Goal: Task Accomplishment & Management: Use online tool/utility

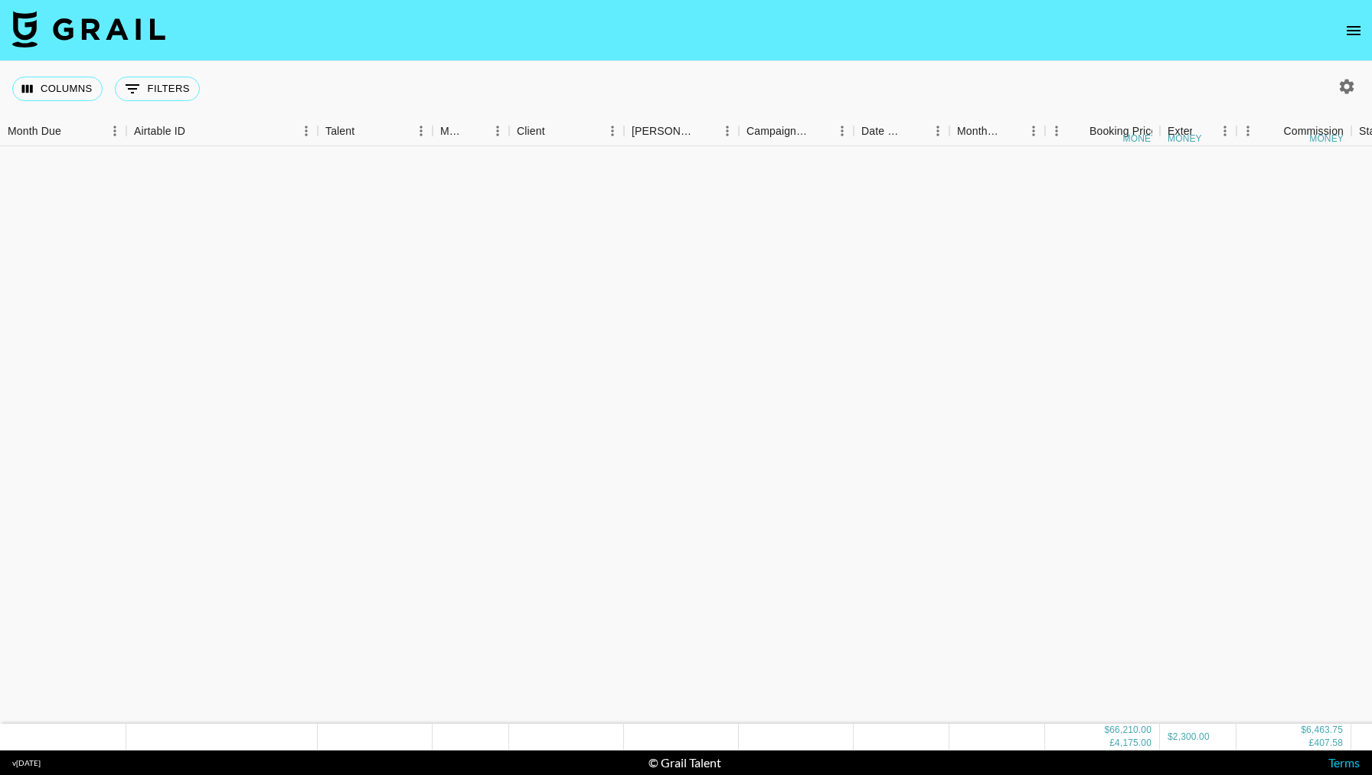
scroll to position [1267, 0]
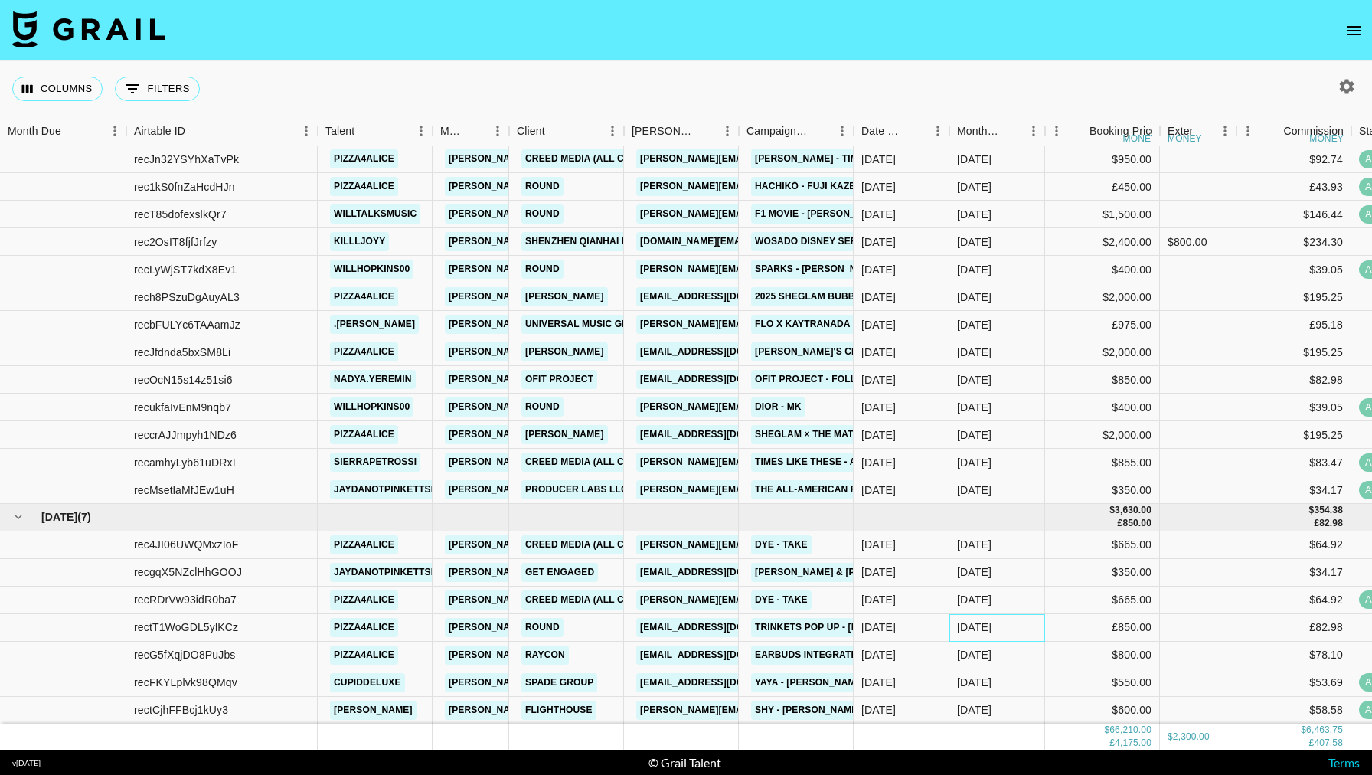
click at [1038, 632] on div "[DATE]" at bounding box center [998, 628] width 96 height 28
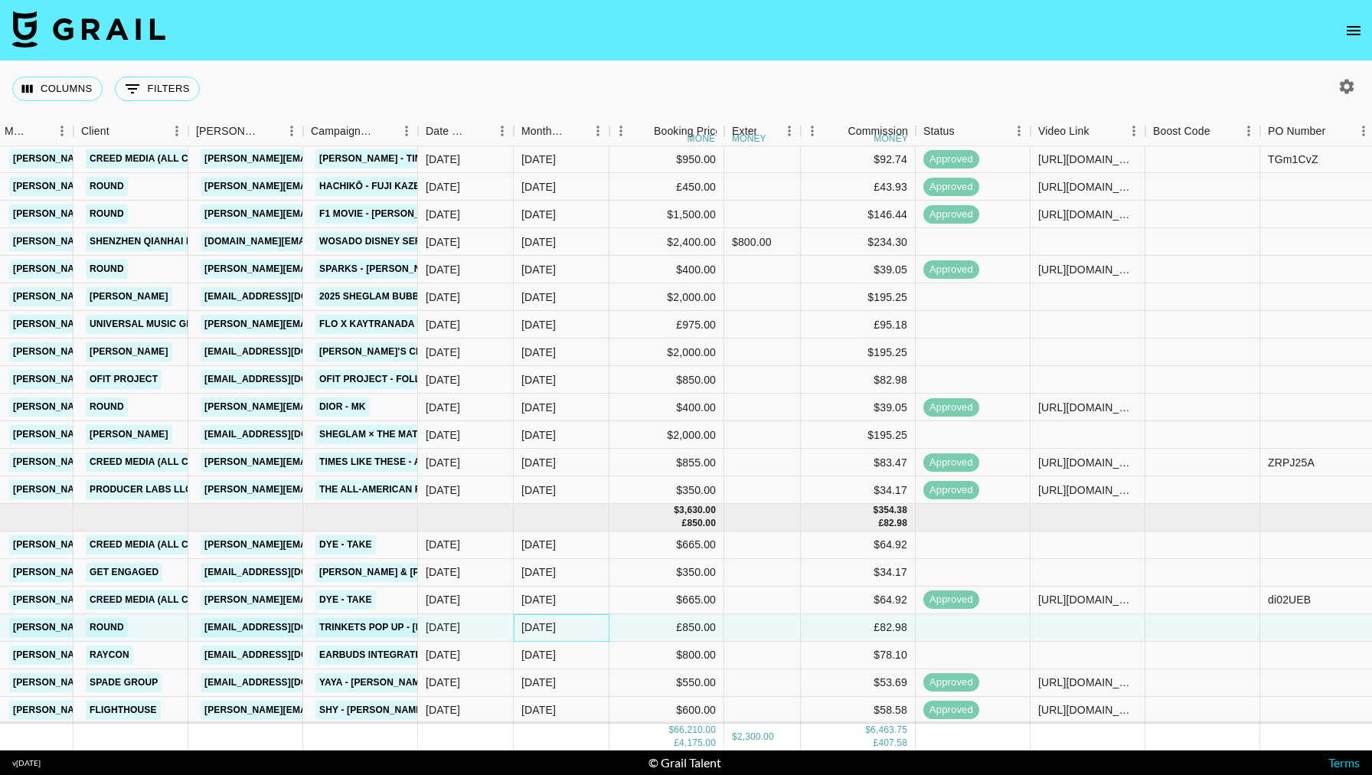
scroll to position [1267, 525]
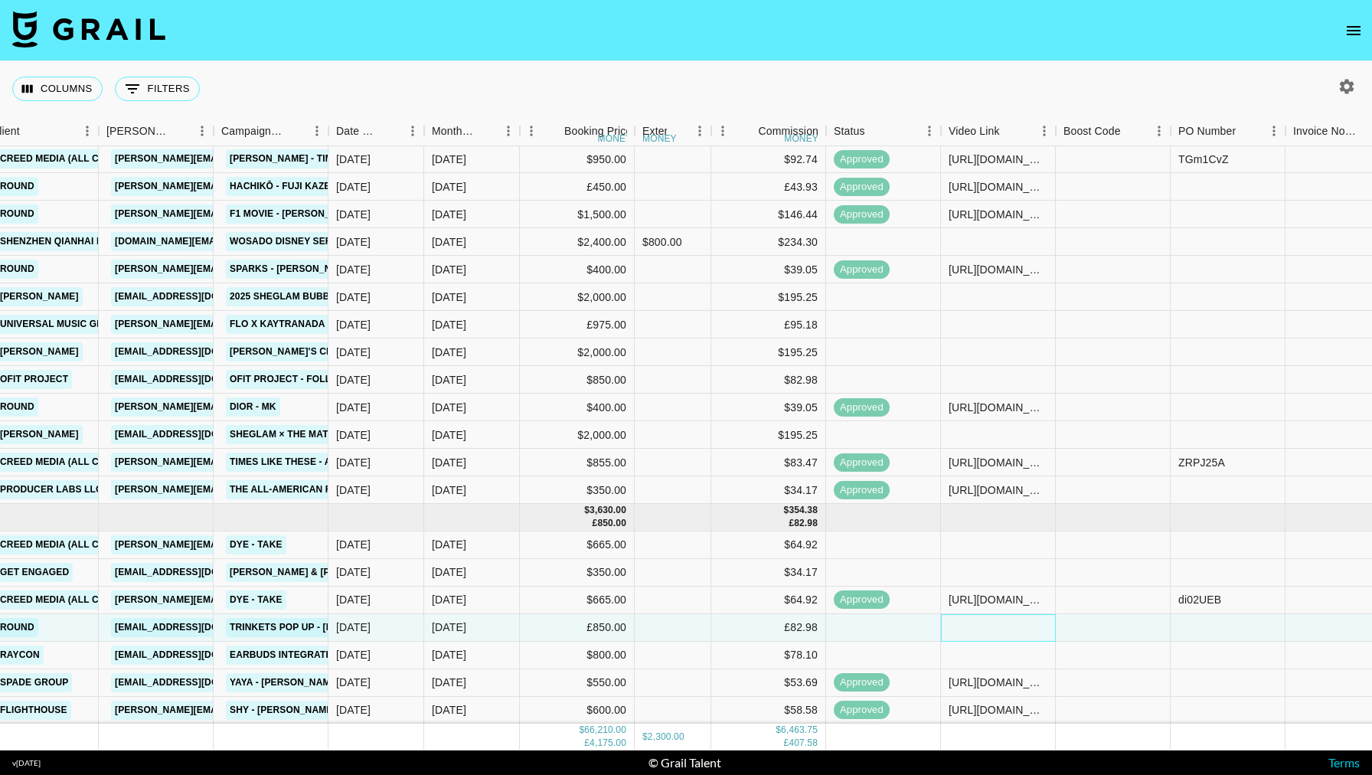
click at [1022, 629] on div at bounding box center [998, 628] width 115 height 28
type input "[URL][DOMAIN_NAME]"
click at [1113, 632] on div at bounding box center [1113, 628] width 115 height 28
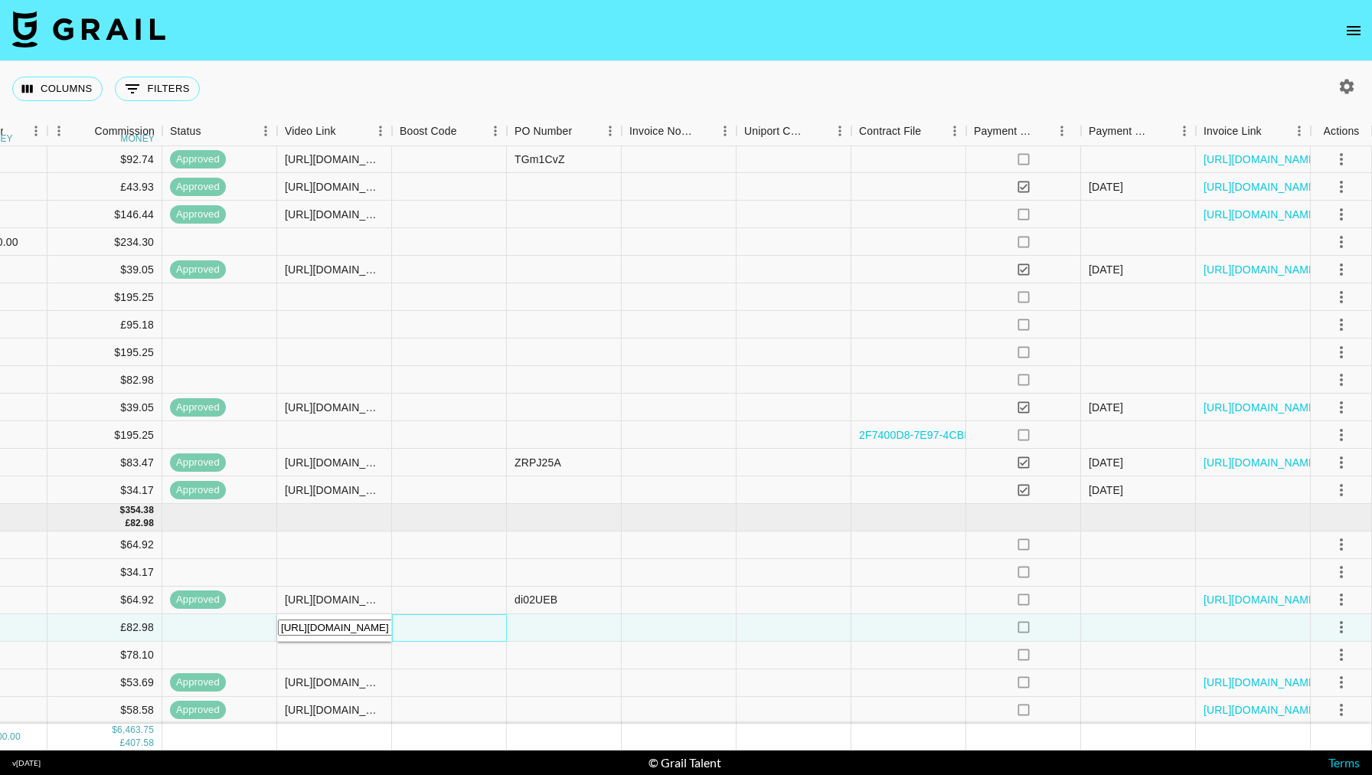
scroll to position [1267, 1189]
click at [1342, 635] on icon "select merge strategy" at bounding box center [1341, 627] width 18 height 18
click at [1317, 587] on div "Approve" at bounding box center [1340, 594] width 74 height 15
click at [580, 774] on div at bounding box center [686, 775] width 1372 height 0
click at [567, 630] on div at bounding box center [564, 628] width 115 height 28
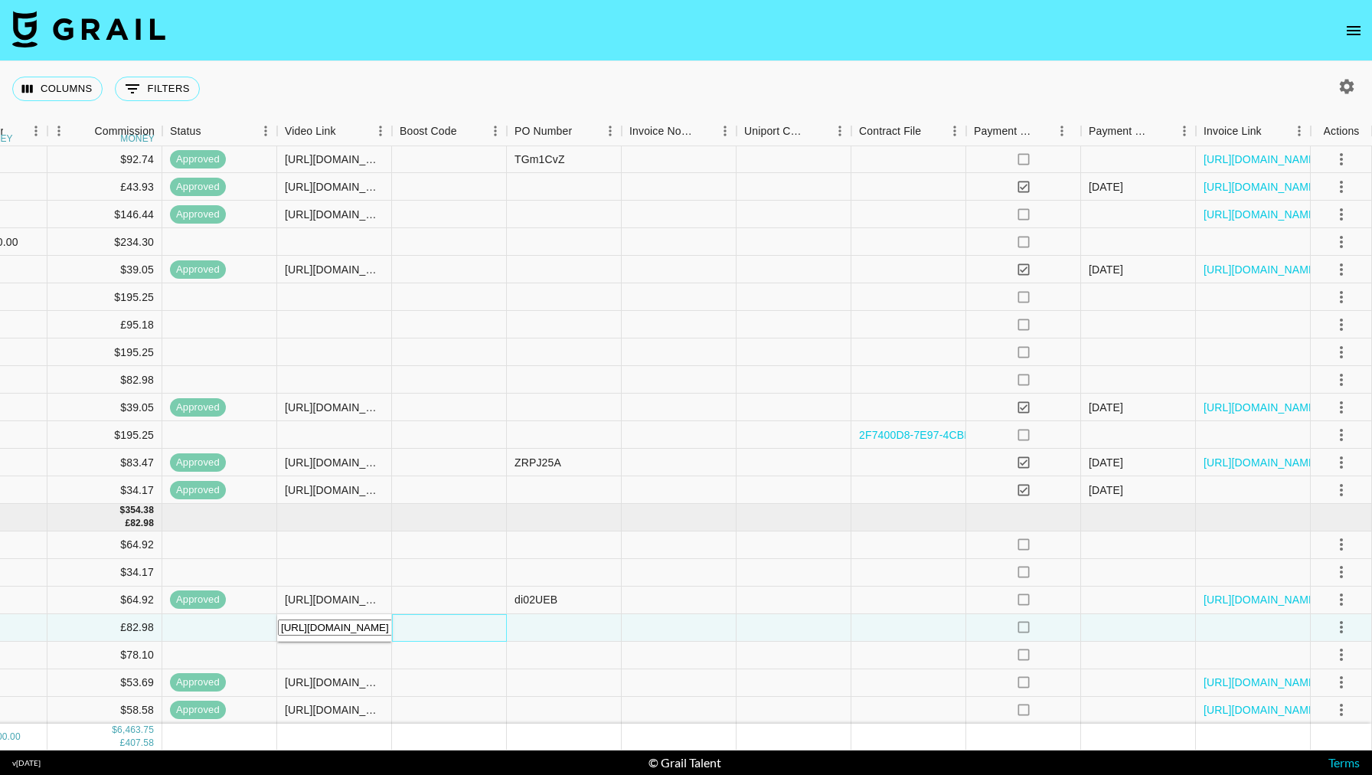
click at [420, 619] on div at bounding box center [449, 628] width 115 height 28
click at [376, 622] on input "[URL][DOMAIN_NAME]" at bounding box center [346, 627] width 136 height 16
paste input "[URL][DOMAIN_NAME]"
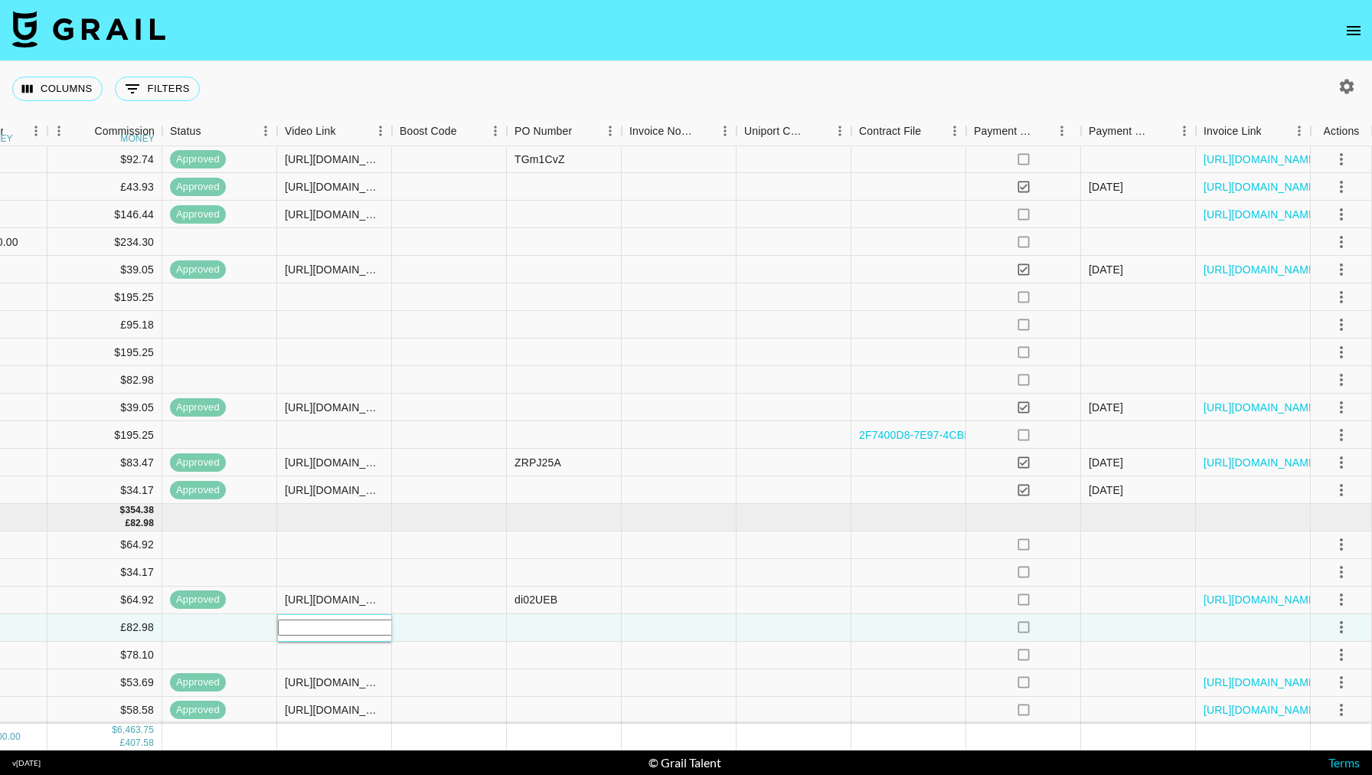
type input "[URL][DOMAIN_NAME]"
click at [503, 618] on div at bounding box center [449, 628] width 115 height 28
click at [1332, 628] on icon "select merge strategy" at bounding box center [1341, 627] width 18 height 18
click at [1322, 579] on ul "Confirm Decline Draft Created Cancel Approve" at bounding box center [1325, 563] width 104 height 77
click at [1312, 587] on div "Approve" at bounding box center [1340, 594] width 74 height 15
